Goal: Find specific fact

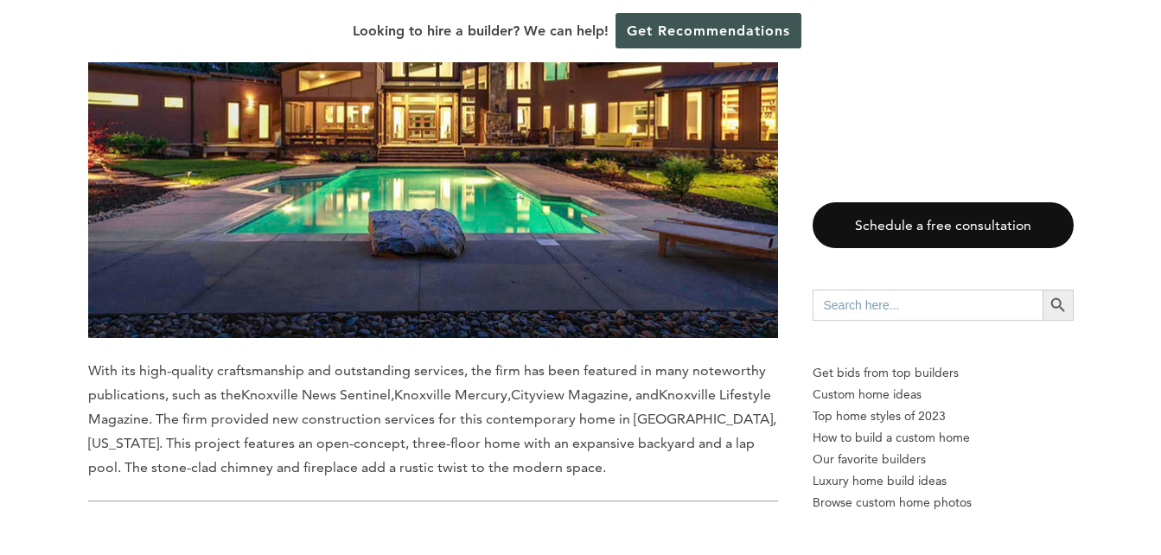
scroll to position [1902, 0]
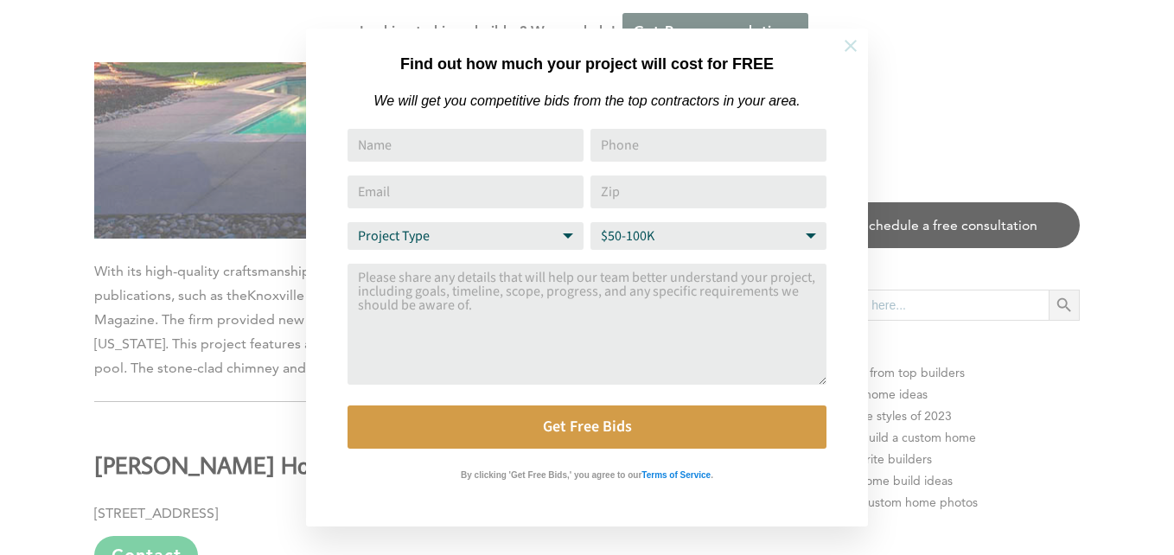
click at [849, 47] on icon at bounding box center [850, 46] width 12 height 12
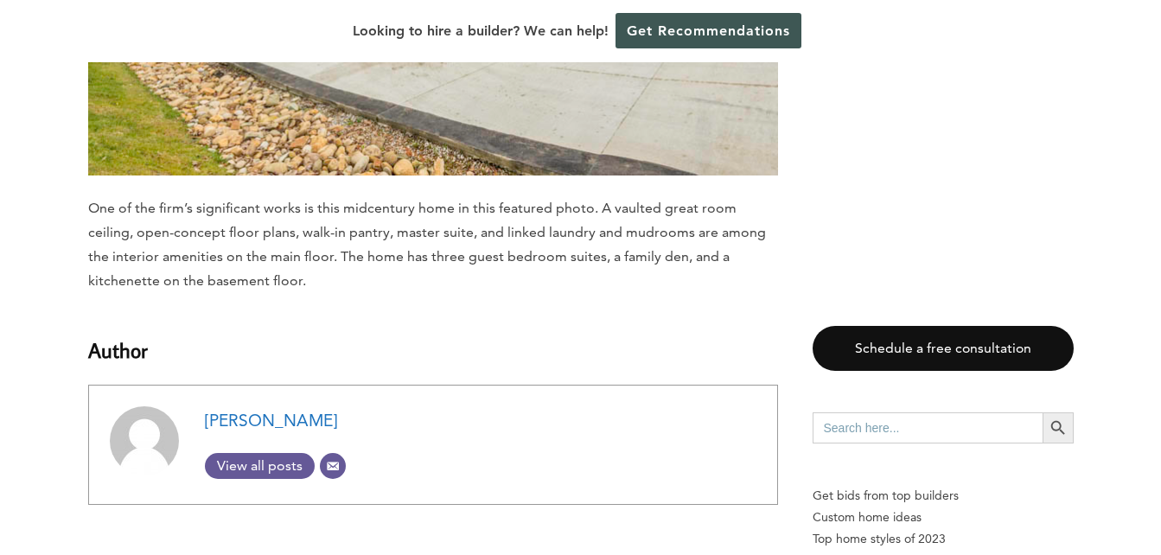
scroll to position [14089, 0]
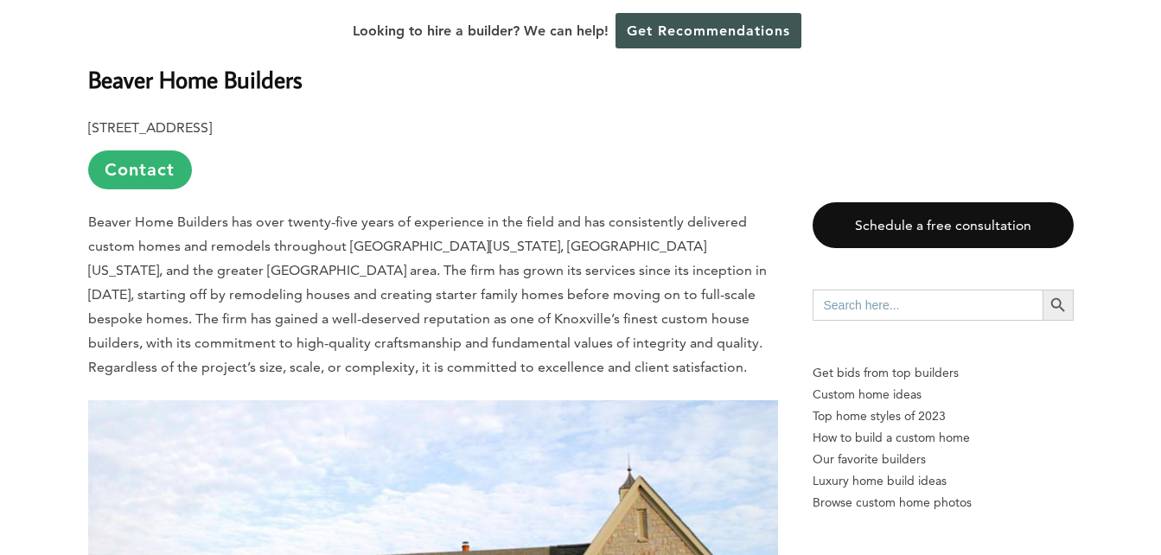
scroll to position [14500, 0]
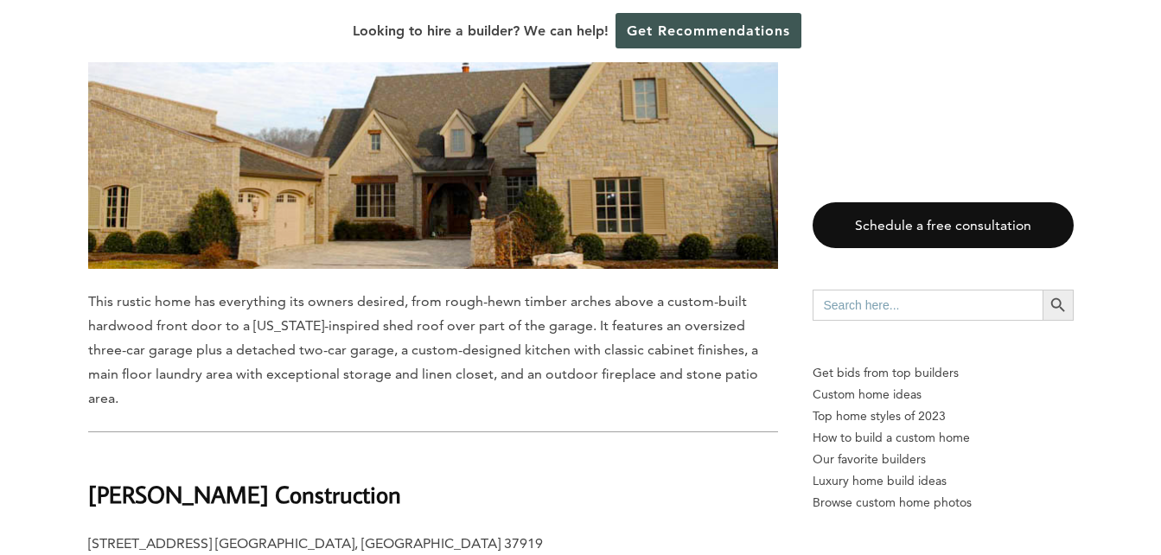
scroll to position [14307, 0]
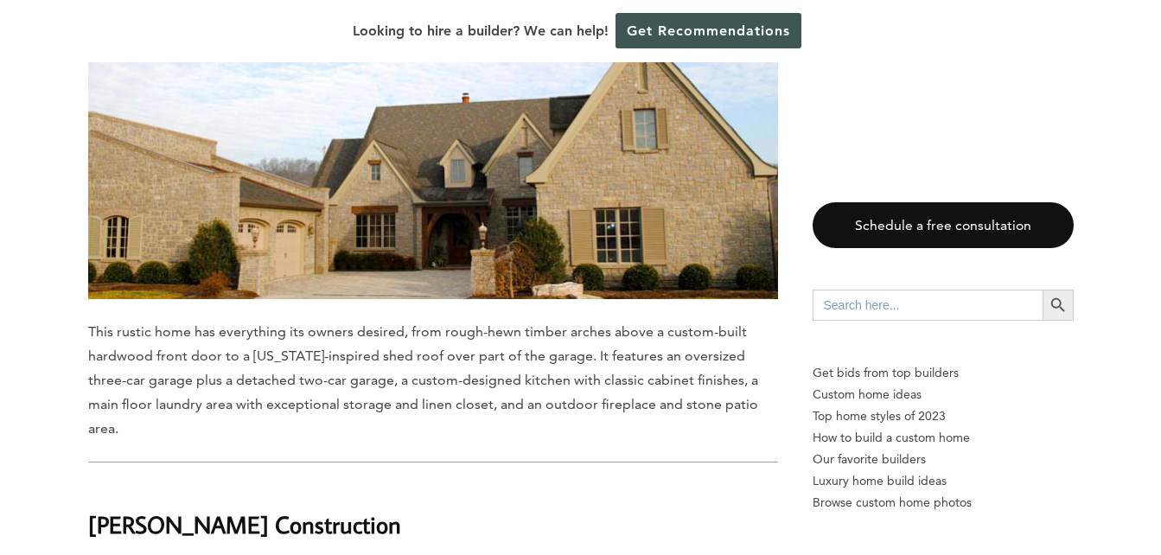
drag, startPoint x: 364, startPoint y: 314, endPoint x: 80, endPoint y: 321, distance: 284.5
copy b "[STREET_ADDRESS] [GEOGRAPHIC_DATA], [GEOGRAPHIC_DATA] 37919"
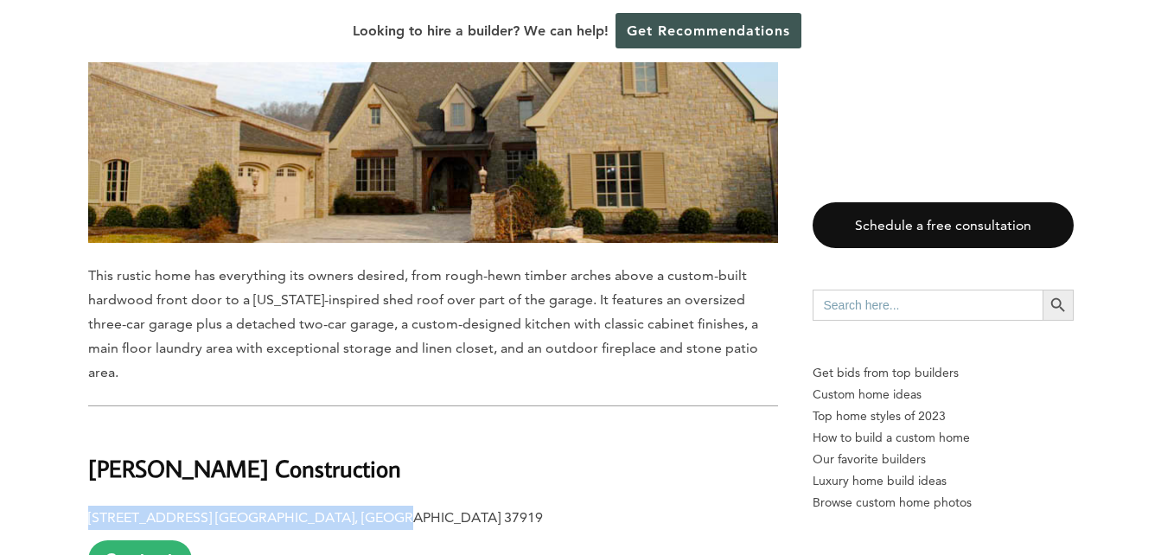
scroll to position [14393, 0]
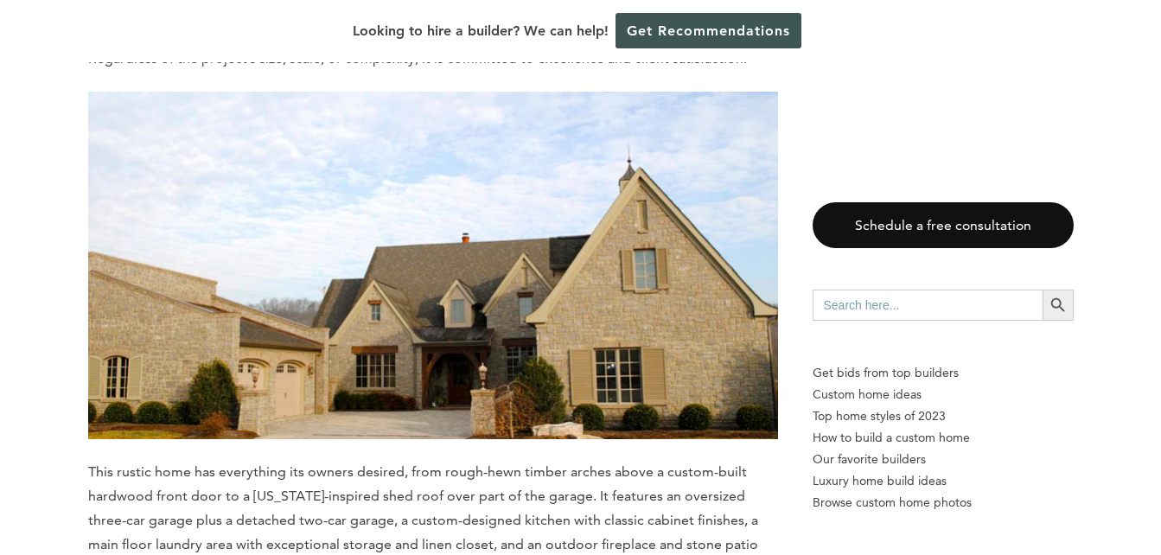
scroll to position [14804, 0]
